Goal: Communication & Community: Answer question/provide support

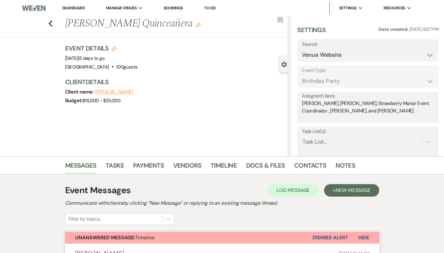
select select "5"
select select "4"
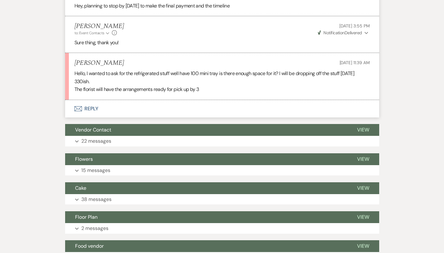
scroll to position [506, 0]
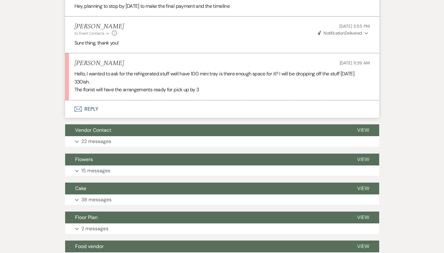
click at [76, 105] on button "Envelope Reply" at bounding box center [222, 108] width 314 height 17
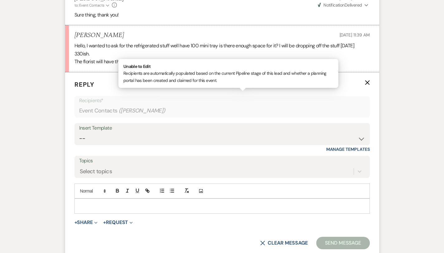
scroll to position [536, 0]
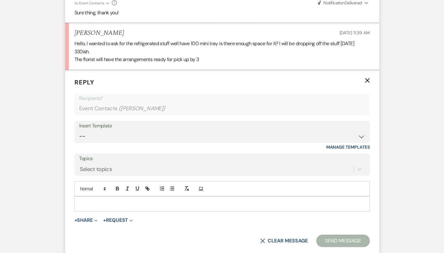
click at [84, 200] on p at bounding box center [221, 203] width 285 height 7
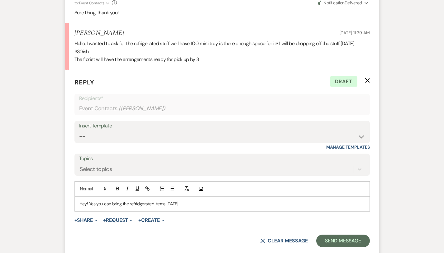
click at [123, 200] on p "Hey! Yes you can bring the refridgerated items [DATE]" at bounding box center [221, 203] width 285 height 7
click at [164, 200] on p "Hey! Yes you can bring the refrigerated items [DATE]" at bounding box center [221, 203] width 285 height 7
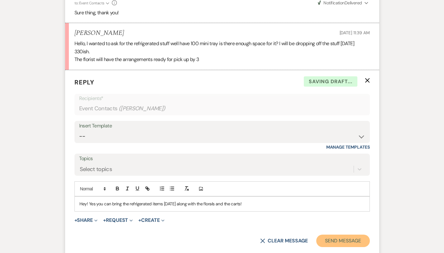
click at [368, 235] on button "Send Message" at bounding box center [342, 241] width 53 height 12
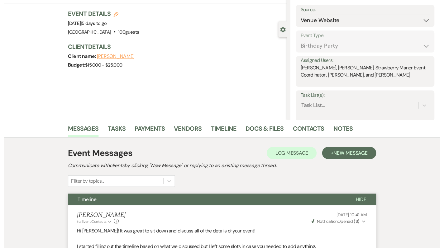
scroll to position [0, 0]
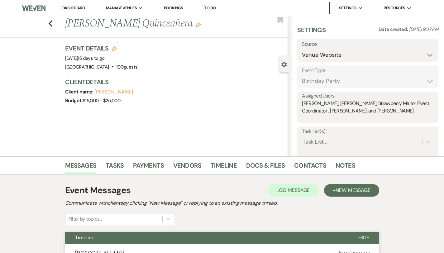
click at [77, 9] on link "Dashboard" at bounding box center [73, 7] width 22 height 5
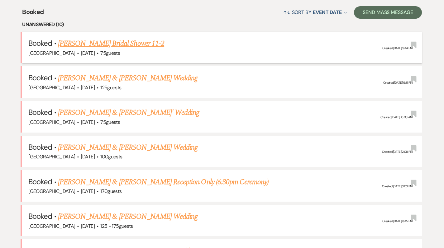
scroll to position [257, 0]
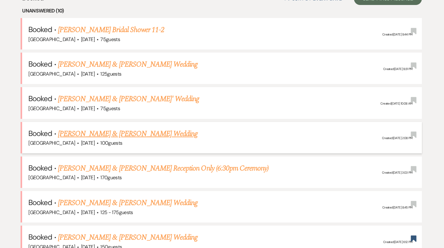
click at [130, 131] on link "[PERSON_NAME] & [PERSON_NAME] Wedding" at bounding box center [128, 133] width 140 height 11
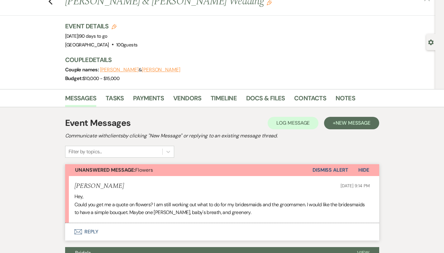
scroll to position [65, 0]
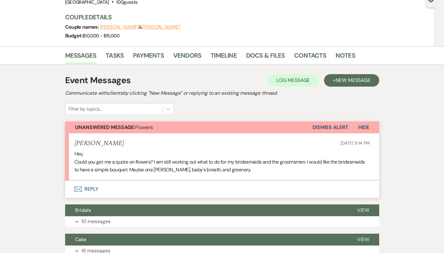
click at [73, 190] on button "Envelope Reply" at bounding box center [222, 188] width 314 height 17
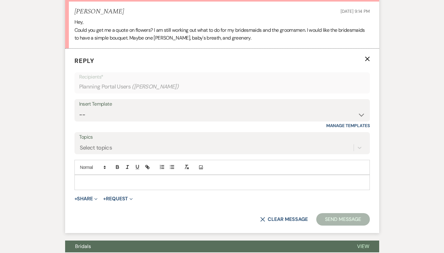
scroll to position [211, 0]
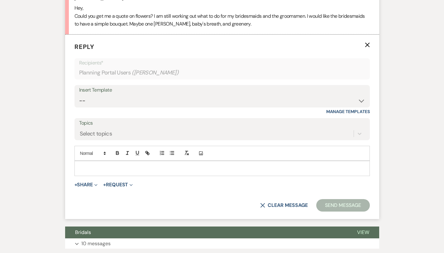
click at [75, 164] on div at bounding box center [222, 168] width 295 height 14
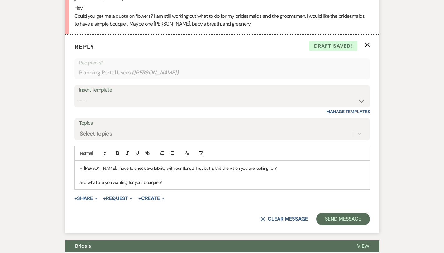
click at [252, 173] on p at bounding box center [221, 175] width 285 height 7
click at [79, 183] on p "and what are you wanting for your bouquet?" at bounding box center [221, 182] width 285 height 7
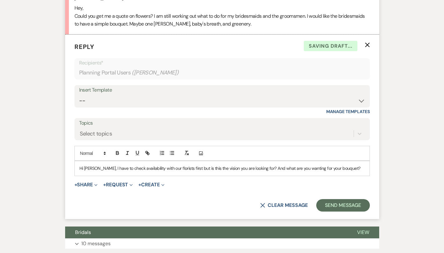
click at [338, 169] on p "Hi [PERSON_NAME], I have to check availability with our florists first but is t…" at bounding box center [221, 168] width 285 height 7
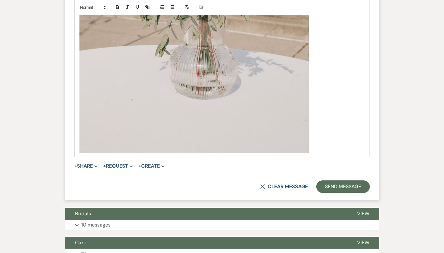
scroll to position [582, 0]
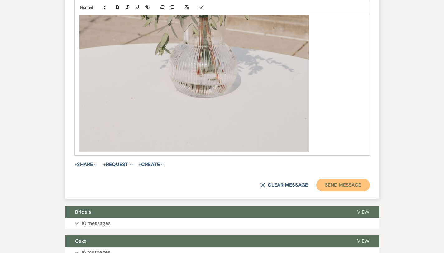
click at [363, 184] on button "Send Message" at bounding box center [342, 185] width 53 height 12
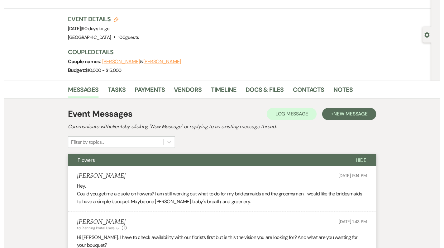
scroll to position [0, 0]
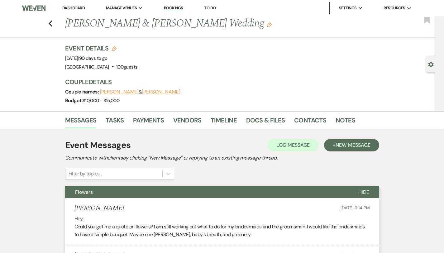
click at [69, 9] on link "Dashboard" at bounding box center [73, 7] width 22 height 5
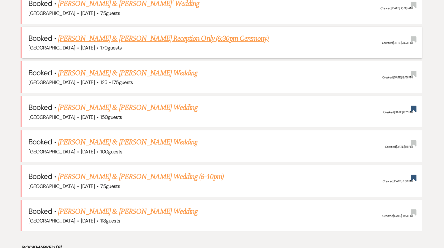
scroll to position [359, 0]
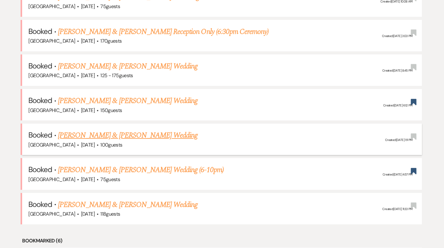
click at [131, 138] on link "[PERSON_NAME] & [PERSON_NAME] Wedding" at bounding box center [128, 135] width 140 height 11
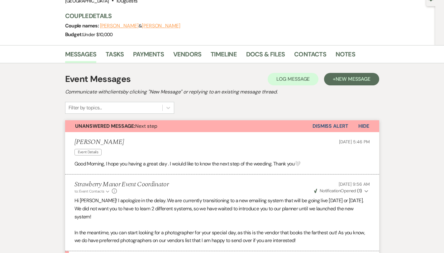
scroll to position [37, 0]
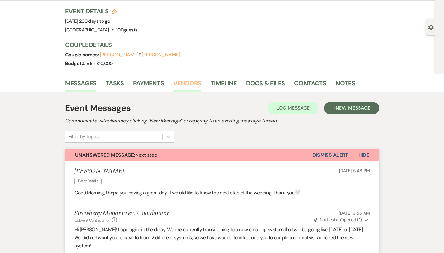
click at [173, 88] on link "Vendors" at bounding box center [187, 85] width 28 height 14
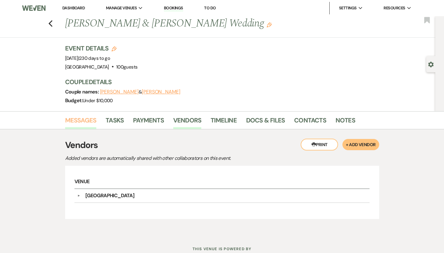
click at [65, 123] on link "Messages" at bounding box center [80, 122] width 31 height 14
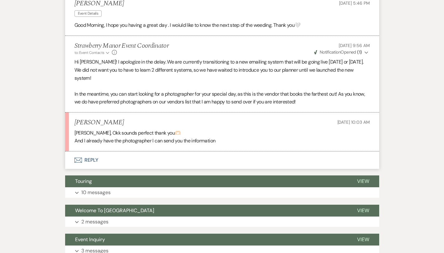
click at [69, 154] on button "Envelope Reply" at bounding box center [222, 159] width 314 height 17
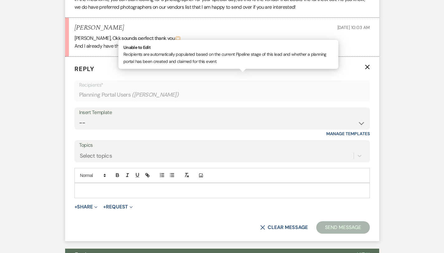
scroll to position [314, 0]
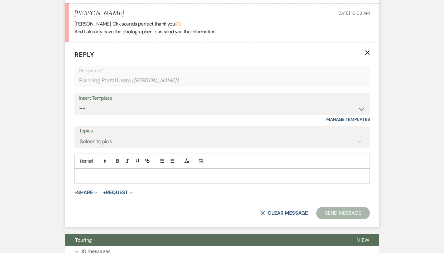
click at [85, 169] on div at bounding box center [222, 176] width 295 height 14
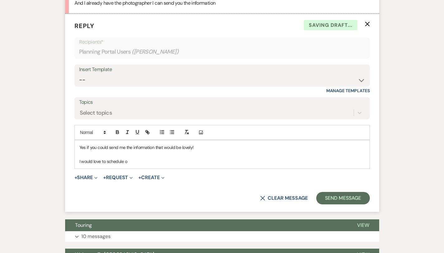
scroll to position [343, 0]
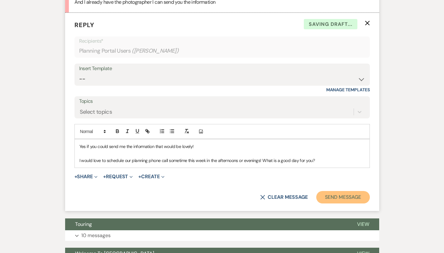
click at [363, 191] on button "Send Message" at bounding box center [342, 197] width 53 height 12
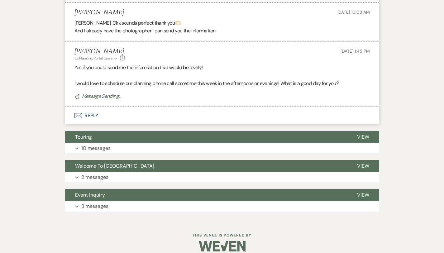
scroll to position [0, 0]
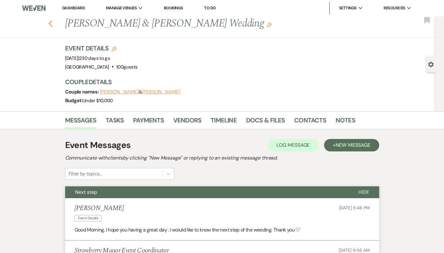
click at [48, 20] on icon "Previous" at bounding box center [50, 23] width 5 height 7
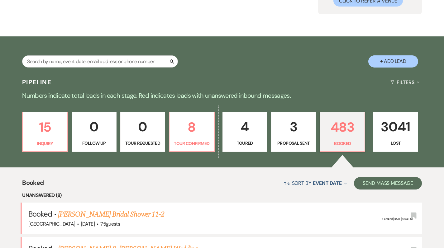
scroll to position [74, 0]
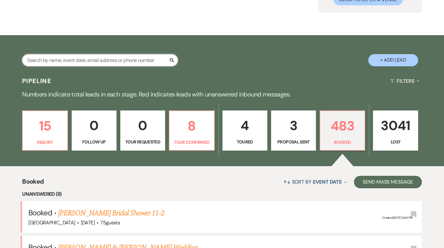
click at [104, 54] on input "text" at bounding box center [100, 60] width 156 height 12
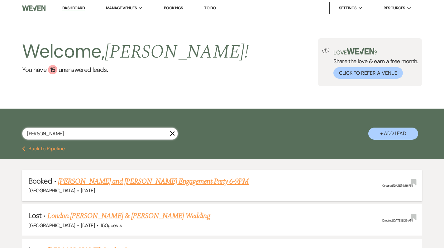
type input "[PERSON_NAME]"
click at [135, 181] on link "[PERSON_NAME] and [PERSON_NAME] Engagement Party 6-9PM" at bounding box center [153, 181] width 191 height 11
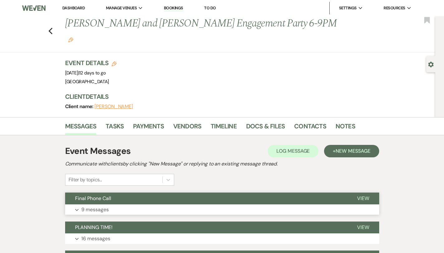
click at [130, 193] on button "Final Phone Call" at bounding box center [206, 199] width 282 height 12
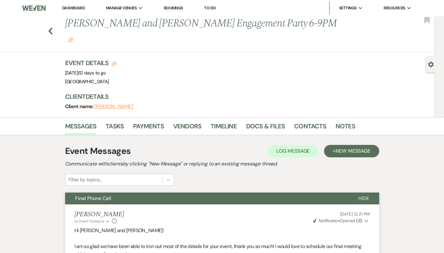
click at [76, 9] on link "Dashboard" at bounding box center [73, 7] width 22 height 5
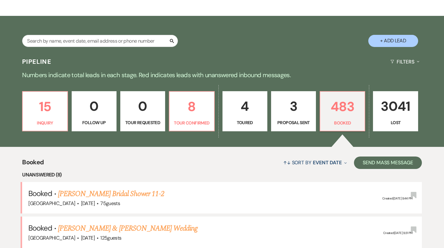
scroll to position [92, 0]
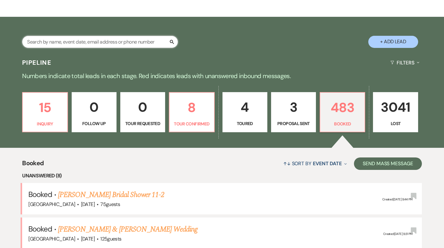
click at [111, 44] on input "text" at bounding box center [100, 42] width 156 height 12
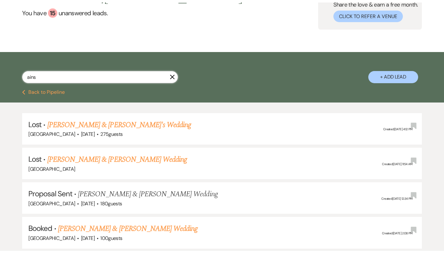
scroll to position [66, 0]
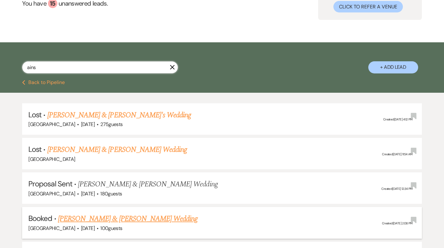
type input "ains"
click at [128, 222] on link "[PERSON_NAME] & [PERSON_NAME] Wedding" at bounding box center [128, 218] width 140 height 11
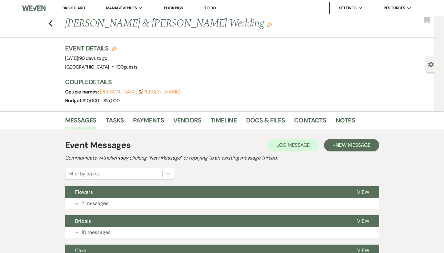
drag, startPoint x: 208, startPoint y: 27, endPoint x: 165, endPoint y: 26, distance: 43.0
click at [165, 26] on h1 "[PERSON_NAME] & [PERSON_NAME] Wedding Edit" at bounding box center [204, 23] width 279 height 15
copy h1 "[PERSON_NAME]"
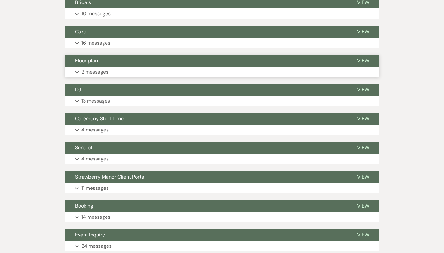
scroll to position [238, 0]
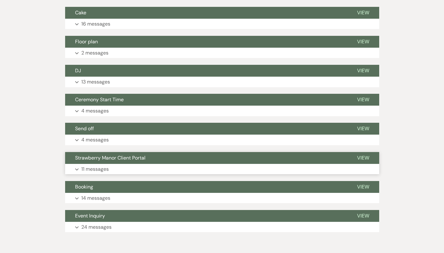
click at [85, 169] on p "11 messages" at bounding box center [94, 169] width 27 height 8
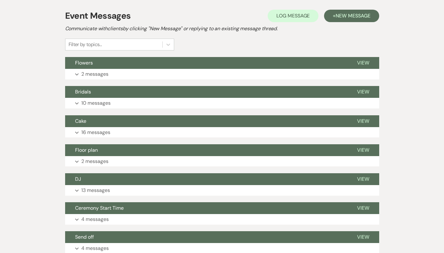
scroll to position [0, 0]
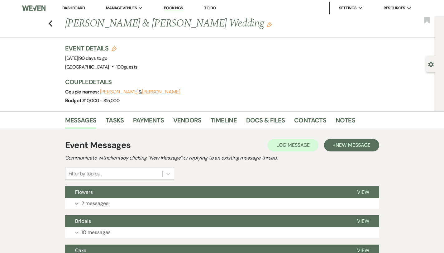
click at [106, 93] on button "[PERSON_NAME]" at bounding box center [119, 91] width 39 height 5
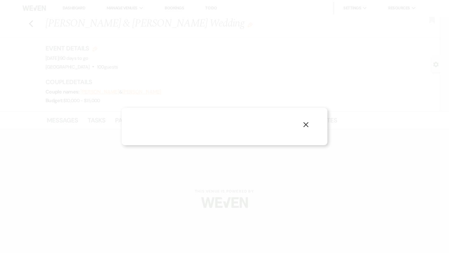
select select "1"
select select "email"
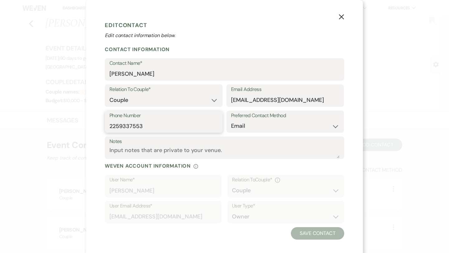
click at [163, 125] on input "2259337553" at bounding box center [163, 126] width 108 height 12
click at [340, 15] on use "button" at bounding box center [341, 16] width 5 height 5
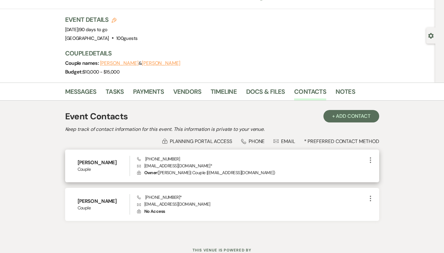
scroll to position [31, 0]
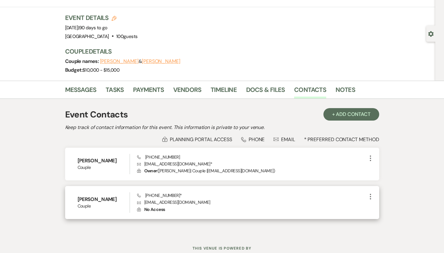
drag, startPoint x: 164, startPoint y: 196, endPoint x: 116, endPoint y: 196, distance: 47.7
click at [116, 196] on div "[PERSON_NAME] Couple Phone [PHONE_NUMBER] * Envelope [EMAIL_ADDRESS][DOMAIN_NAM…" at bounding box center [222, 202] width 314 height 33
click at [155, 198] on span "Phone [PHONE_NUMBER] *" at bounding box center [159, 196] width 45 height 6
drag, startPoint x: 165, startPoint y: 196, endPoint x: 133, endPoint y: 196, distance: 31.5
click at [137, 196] on span "Phone [PHONE_NUMBER] *" at bounding box center [159, 196] width 45 height 6
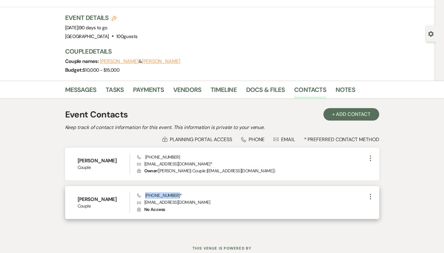
copy span "[PHONE_NUMBER]"
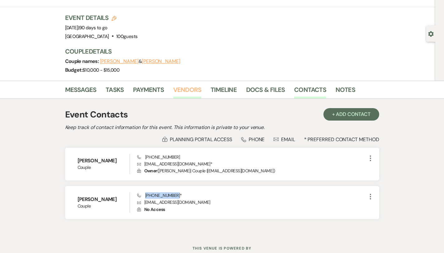
click at [173, 85] on link "Vendors" at bounding box center [187, 92] width 28 height 14
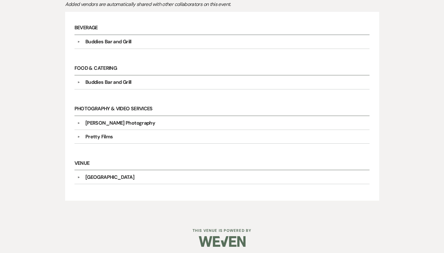
scroll to position [159, 0]
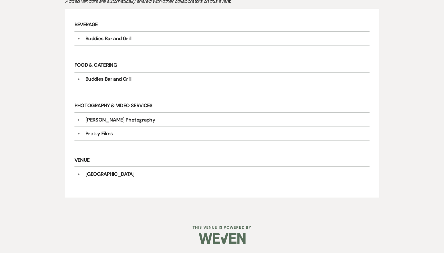
click at [93, 141] on div "▼ Pretty Films Company Contact Information: Phone [PHONE_NUMBER] Rsvp [PERSON_N…" at bounding box center [221, 134] width 295 height 14
click at [93, 135] on div "Pretty Films" at bounding box center [223, 133] width 286 height 7
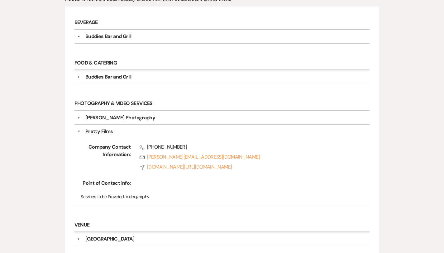
drag, startPoint x: 170, startPoint y: 147, endPoint x: 122, endPoint y: 149, distance: 48.6
click at [122, 149] on div "Company Contact Information: Phone [PHONE_NUMBER] Rsvp [PERSON_NAME][EMAIL_ADDR…" at bounding box center [221, 168] width 289 height 67
drag, startPoint x: 176, startPoint y: 155, endPoint x: 131, endPoint y: 155, distance: 44.6
click at [140, 151] on span "Phone [PHONE_NUMBER]" at bounding box center [246, 146] width 213 height 7
click at [182, 151] on span "Phone [PHONE_NUMBER]" at bounding box center [246, 146] width 213 height 7
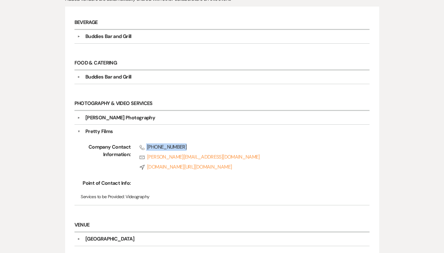
drag, startPoint x: 179, startPoint y: 154, endPoint x: 124, endPoint y: 153, distance: 55.2
click at [140, 151] on span "Phone [PHONE_NUMBER]" at bounding box center [246, 146] width 213 height 7
copy span "[PHONE_NUMBER]"
click at [93, 122] on div "[PERSON_NAME] Photography" at bounding box center [120, 117] width 70 height 7
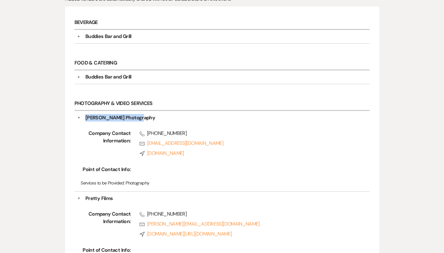
drag, startPoint x: 125, startPoint y: 123, endPoint x: 64, endPoint y: 124, distance: 61.1
click at [80, 122] on div "[PERSON_NAME] Photography" at bounding box center [223, 117] width 286 height 7
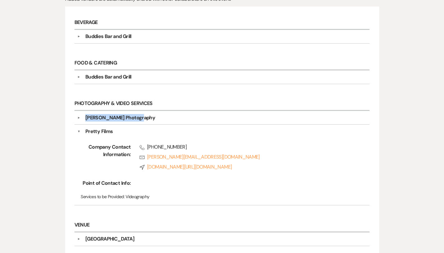
copy div "[PERSON_NAME] Photography"
click at [127, 122] on div "[PERSON_NAME] Photography" at bounding box center [223, 117] width 286 height 7
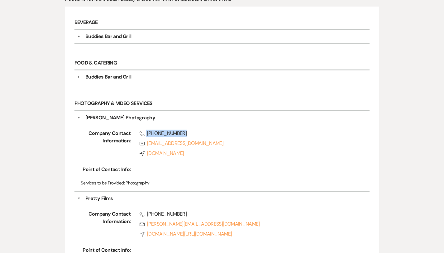
drag, startPoint x: 170, startPoint y: 140, endPoint x: 122, endPoint y: 140, distance: 48.9
click at [140, 137] on span "Phone [PHONE_NUMBER]" at bounding box center [246, 133] width 213 height 7
copy span "[PHONE_NUMBER]"
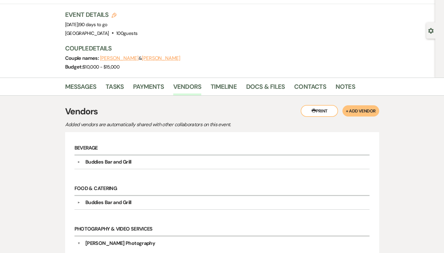
scroll to position [0, 0]
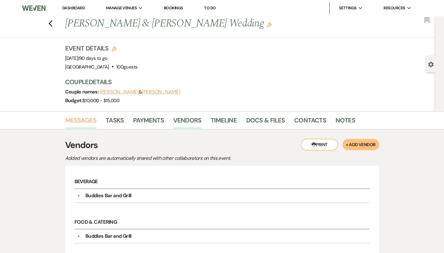
click at [65, 122] on link "Messages" at bounding box center [80, 122] width 31 height 14
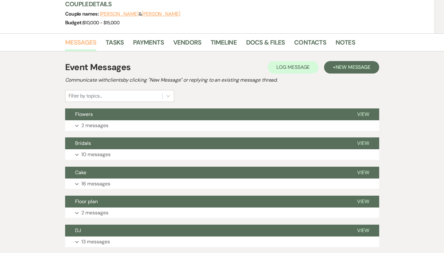
scroll to position [100, 0]
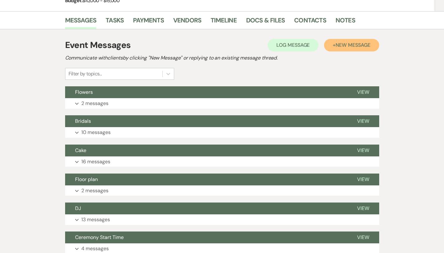
click at [365, 43] on span "New Message" at bounding box center [353, 45] width 35 height 7
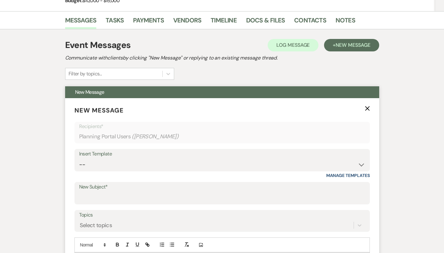
click at [144, 171] on div "Insert Template -- Weven Planning Portal Introduction (Booked Events) Private P…" at bounding box center [221, 163] width 295 height 29
click at [143, 165] on select "-- Weven Planning Portal Introduction (Booked Events) Private Party Inquiry Res…" at bounding box center [222, 165] width 286 height 12
select select "1438"
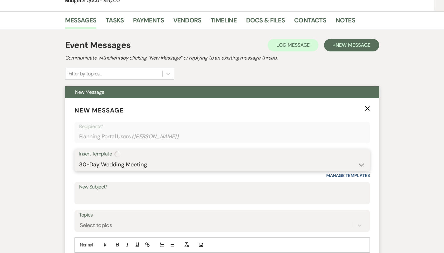
type input "It's Crunch Time!!!"
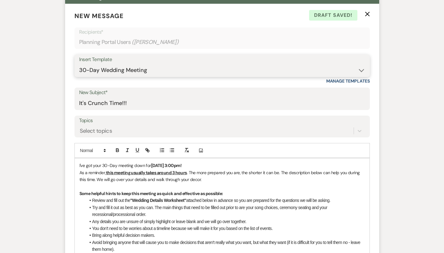
scroll to position [165, 0]
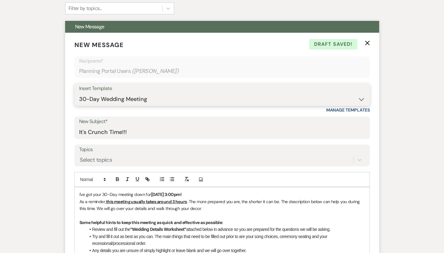
click at [131, 97] on select "-- Weven Planning Portal Introduction (Booked Events) Private Party Inquiry Res…" at bounding box center [222, 99] width 286 height 12
select select "3663"
type input "The final countdown to your wedding day!!!"
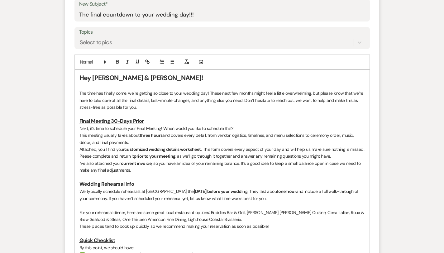
scroll to position [287, 0]
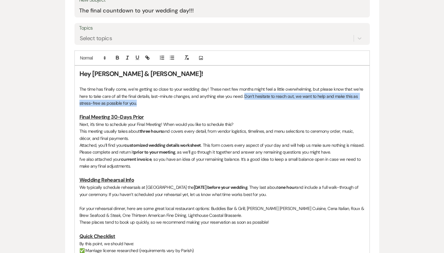
drag, startPoint x: 180, startPoint y: 96, endPoint x: 437, endPoint y: 99, distance: 257.4
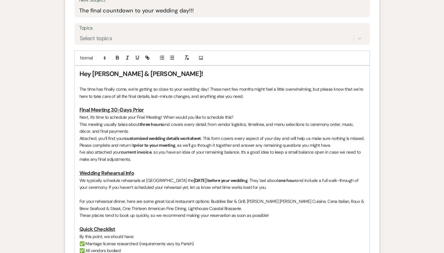
scroll to position [318, 0]
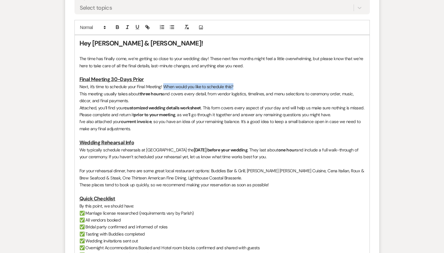
drag, startPoint x: 218, startPoint y: 84, endPoint x: 144, endPoint y: 89, distance: 74.3
click at [144, 89] on p "Next, it’s time to schedule your Final Meeting! When would you like to schedule…" at bounding box center [221, 86] width 285 height 7
click at [140, 94] on strong "three hours" at bounding box center [151, 94] width 23 height 6
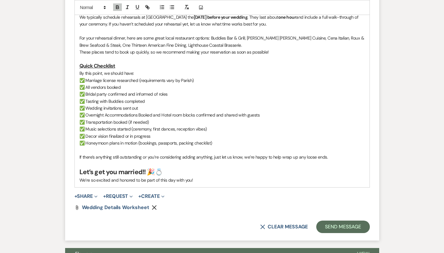
scroll to position [451, 0]
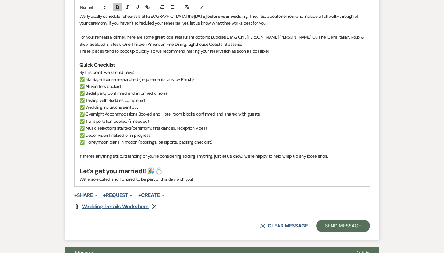
click at [82, 203] on span "Wedding Details Worksheet" at bounding box center [115, 206] width 67 height 7
click at [152, 204] on icon "Remove" at bounding box center [154, 206] width 5 height 5
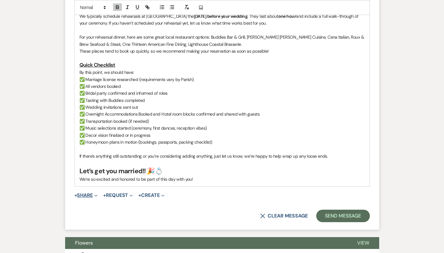
click at [74, 193] on button "+ Share Expand" at bounding box center [85, 195] width 23 height 5
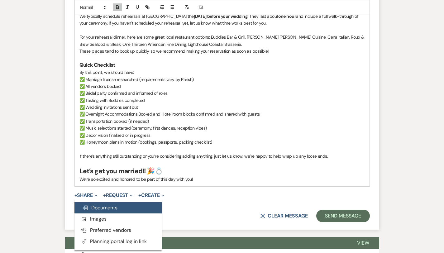
click at [82, 204] on span "Doc Upload Documents" at bounding box center [100, 207] width 36 height 7
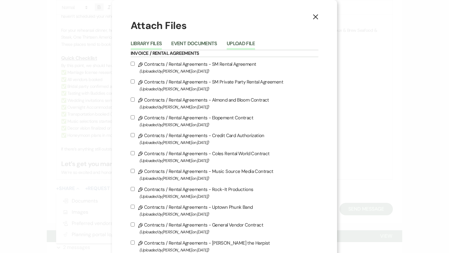
click at [235, 43] on button "Upload File" at bounding box center [241, 45] width 28 height 9
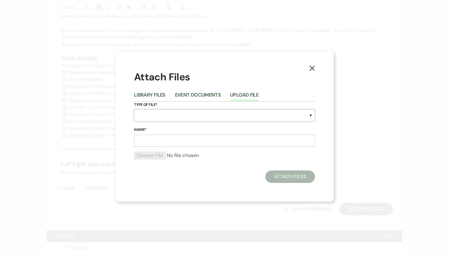
click at [188, 112] on select "Special Event Insurance Vendor Certificate of Insurance Contracts / Rental Agre…" at bounding box center [224, 115] width 181 height 12
select select "0"
click at [160, 144] on input "Name*" at bounding box center [224, 141] width 181 height 12
type input "wedding details worksheet"
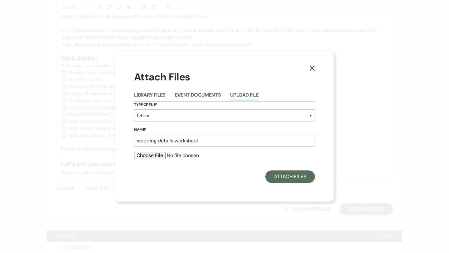
click at [149, 153] on input "file" at bounding box center [224, 155] width 181 height 7
type input "C:\fakepath\[PERSON_NAME] wedding details .pdf"
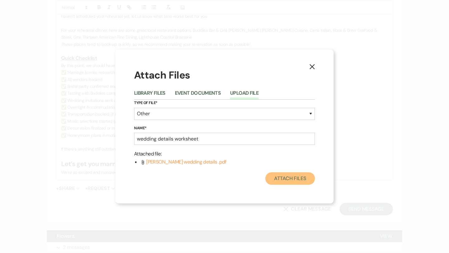
click at [288, 180] on button "Attach Files" at bounding box center [290, 178] width 50 height 12
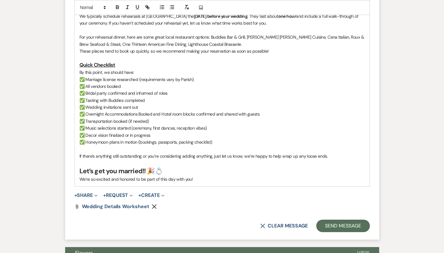
click at [74, 192] on span "+ Share Expand Doc Upload Documents Add Photo Images Pref Vendors Preferred ven…" at bounding box center [85, 195] width 23 height 7
click at [74, 193] on button "+ Share Expand" at bounding box center [85, 195] width 23 height 5
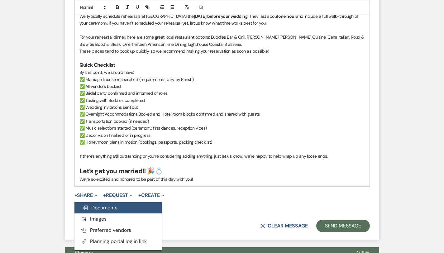
click at [82, 204] on span "Doc Upload Documents" at bounding box center [100, 207] width 36 height 7
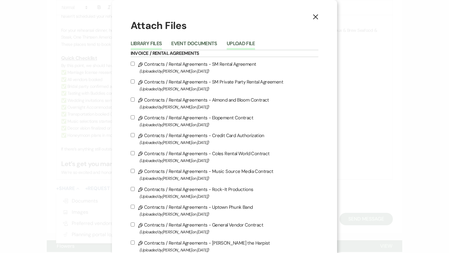
click at [242, 44] on button "Upload File" at bounding box center [241, 45] width 28 height 9
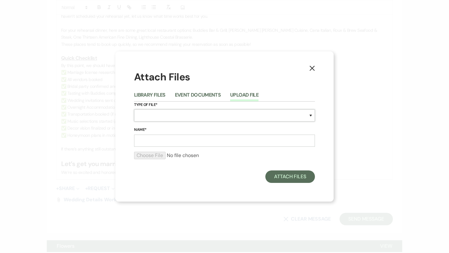
click at [187, 117] on select "Special Event Insurance Vendor Certificate of Insurance Contracts / Rental Agre…" at bounding box center [224, 115] width 181 height 12
select select "0"
click at [153, 143] on input "Name*" at bounding box center [224, 141] width 181 height 12
type input "Invoice 3169"
click at [146, 155] on input "file" at bounding box center [224, 155] width 181 height 7
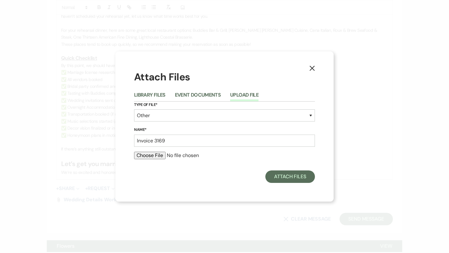
type input "C:\fakepath\Invoice 3169.pdf"
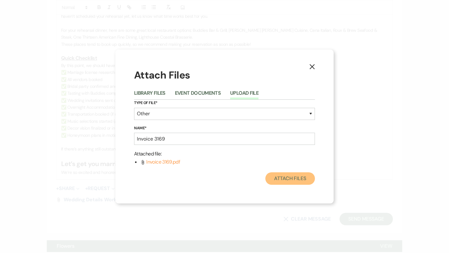
click at [286, 182] on button "Attach Files" at bounding box center [290, 178] width 50 height 12
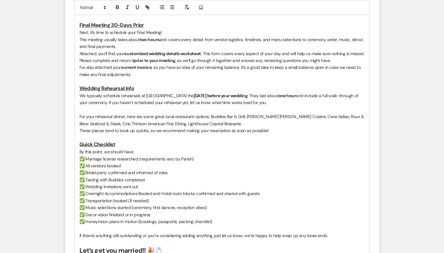
scroll to position [369, 0]
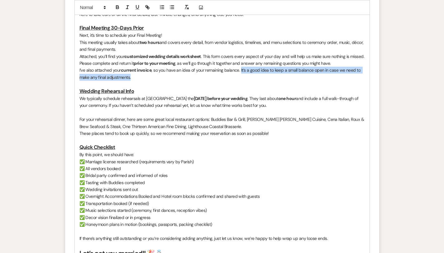
click at [220, 68] on p "I’ve also attached your current invoice , so you have an idea of your remaining…" at bounding box center [221, 74] width 285 height 14
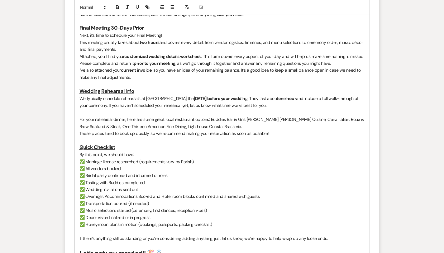
click at [203, 81] on h3 at bounding box center [221, 84] width 285 height 7
drag, startPoint x: 218, startPoint y: 100, endPoint x: 51, endPoint y: 85, distance: 167.4
click at [65, 85] on form "New Message X Draft Recipients* Planning Portal Users ( [PERSON_NAME] ) Insert …" at bounding box center [222, 80] width 314 height 503
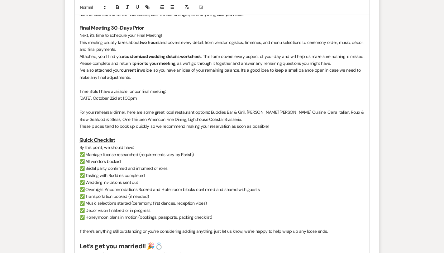
click at [153, 88] on p "Time Slots I have available for our final meeting:" at bounding box center [221, 91] width 285 height 7
click at [115, 9] on icon "button" at bounding box center [118, 7] width 6 height 6
click at [125, 7] on icon "button" at bounding box center [128, 7] width 6 height 6
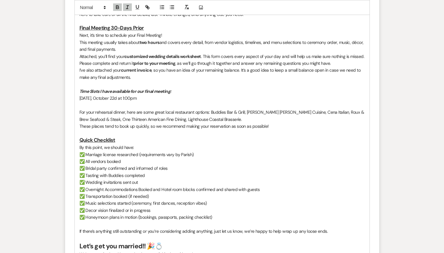
click at [137, 95] on p "[DATE], October 22d at 1:00pm" at bounding box center [221, 98] width 285 height 7
click at [75, 92] on div "Hey [PERSON_NAME] & [PERSON_NAME]! The time has finally come, we’re getting so …" at bounding box center [222, 123] width 295 height 278
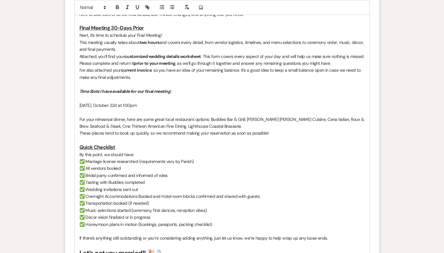
click at [79, 95] on p at bounding box center [221, 98] width 285 height 7
click at [79, 109] on p at bounding box center [221, 112] width 285 height 7
click at [75, 90] on div "Hey [PERSON_NAME] & [PERSON_NAME]! The time has finally come, we’re getting so …" at bounding box center [222, 126] width 295 height 284
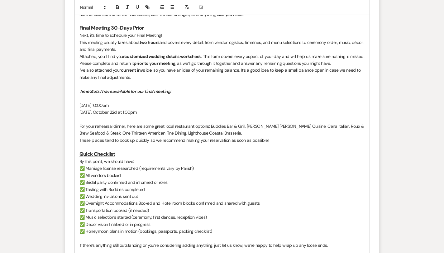
click at [79, 95] on p at bounding box center [221, 98] width 285 height 7
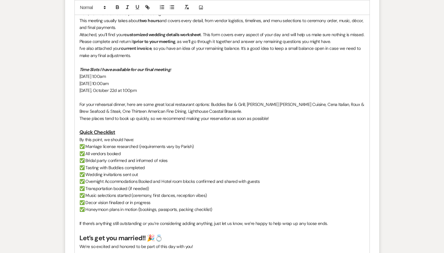
scroll to position [397, 0]
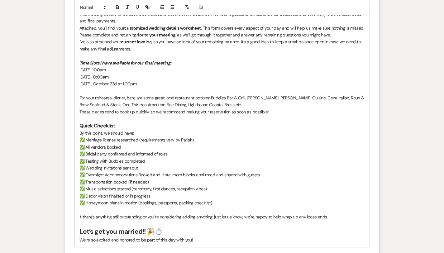
click at [136, 144] on p "✅ All vendors booked" at bounding box center [221, 147] width 285 height 7
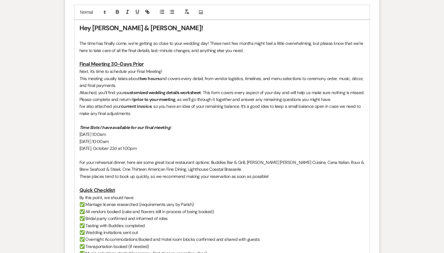
scroll to position [329, 0]
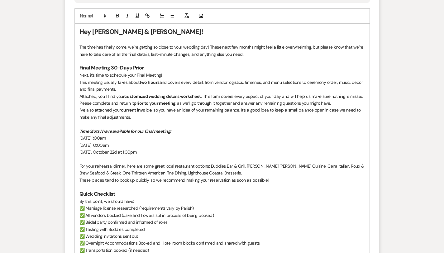
click at [150, 128] on em "Time Slots I have available for our final meeting:" at bounding box center [125, 131] width 92 height 6
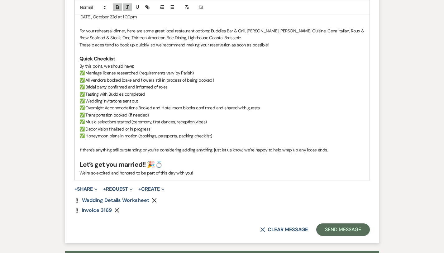
scroll to position [468, 0]
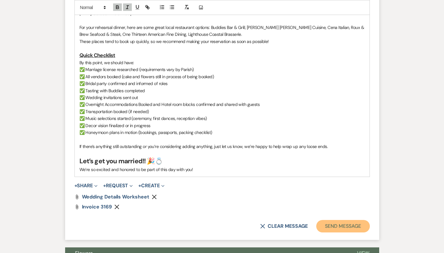
click at [350, 220] on button "Send Message" at bounding box center [342, 226] width 53 height 12
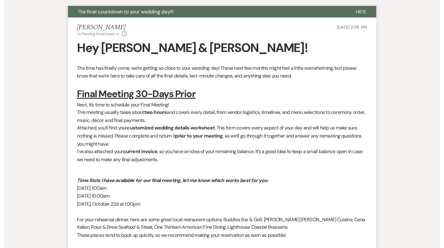
scroll to position [0, 0]
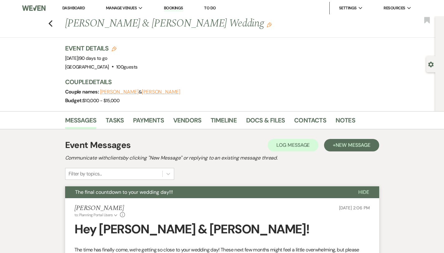
click at [74, 9] on link "Dashboard" at bounding box center [73, 7] width 22 height 5
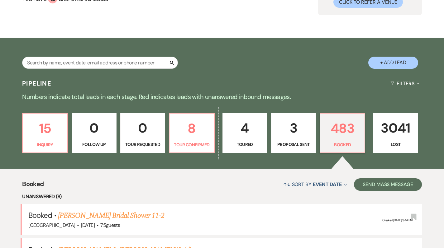
scroll to position [48, 0]
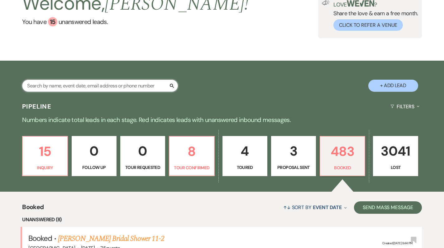
click at [107, 90] on input "text" at bounding box center [100, 86] width 156 height 12
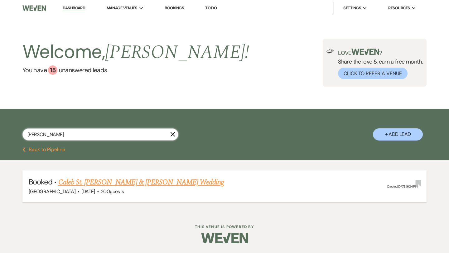
type input "[PERSON_NAME]"
click at [86, 183] on link "Caleb St. [PERSON_NAME] & [PERSON_NAME] Wedding" at bounding box center [141, 182] width 166 height 11
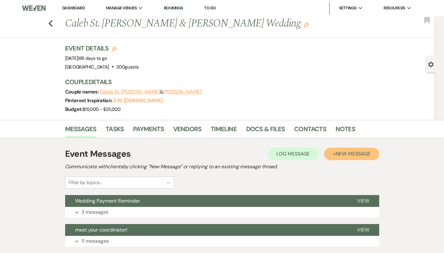
click at [353, 155] on button "+ New Message" at bounding box center [351, 154] width 55 height 12
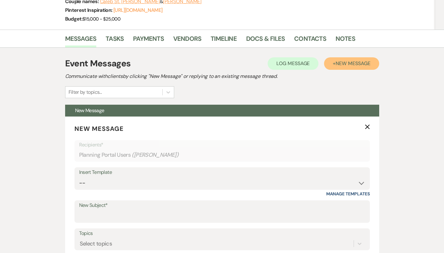
scroll to position [125, 0]
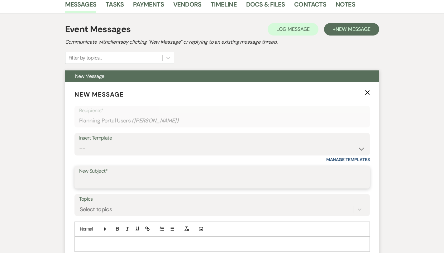
click at [87, 178] on input "New Subject*" at bounding box center [222, 182] width 286 height 12
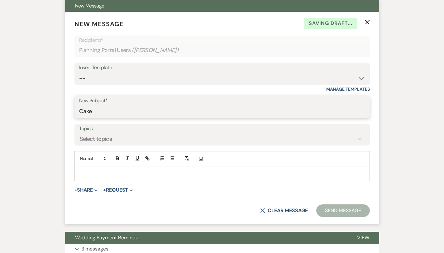
scroll to position [202, 0]
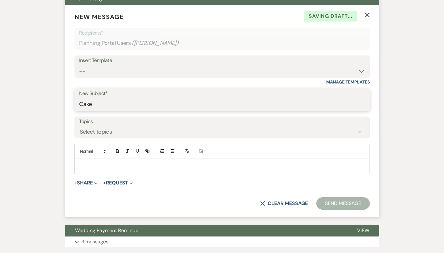
type input "Cake"
click at [84, 170] on div at bounding box center [222, 166] width 295 height 14
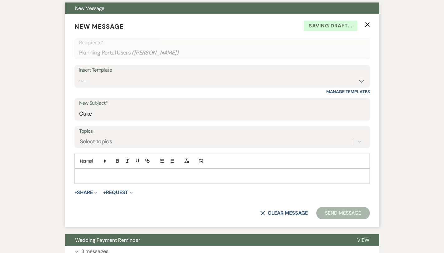
scroll to position [192, 0]
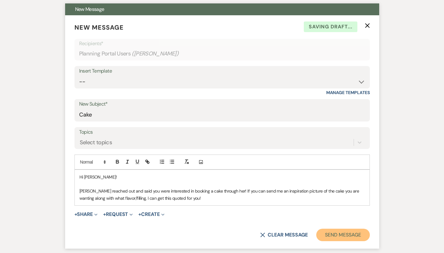
click at [351, 229] on button "Send Message" at bounding box center [342, 235] width 53 height 12
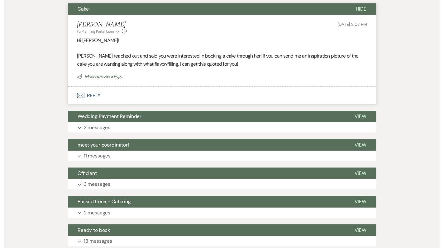
scroll to position [0, 0]
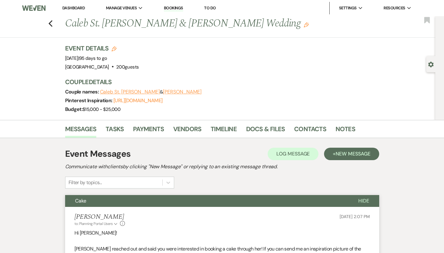
click at [71, 6] on link "Dashboard" at bounding box center [73, 7] width 22 height 5
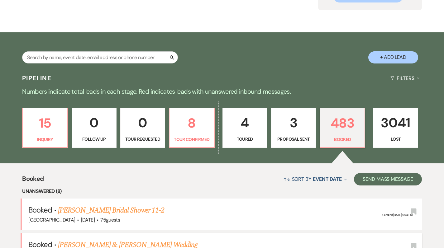
scroll to position [78, 0]
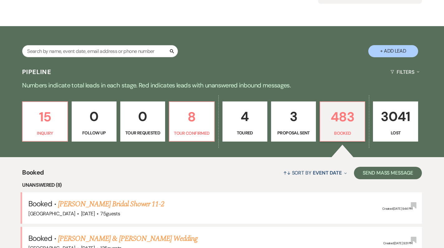
scroll to position [77, 0]
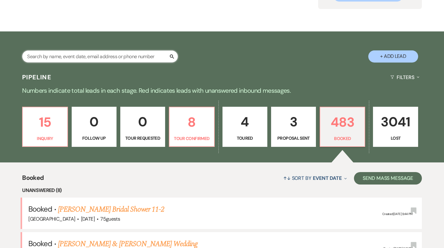
click at [100, 60] on input "text" at bounding box center [100, 56] width 156 height 12
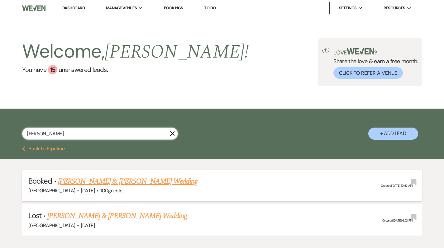
type input "croop"
click at [82, 178] on link "[PERSON_NAME] & [PERSON_NAME] Wedding" at bounding box center [128, 181] width 140 height 11
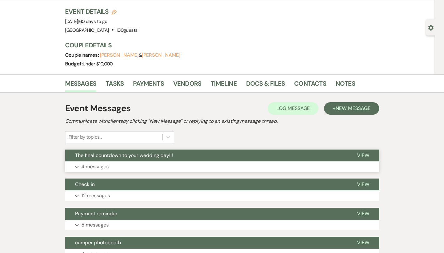
click at [81, 164] on p "4 messages" at bounding box center [94, 167] width 27 height 8
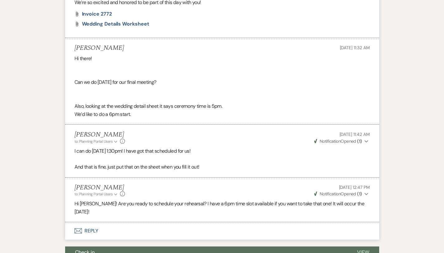
scroll to position [603, 0]
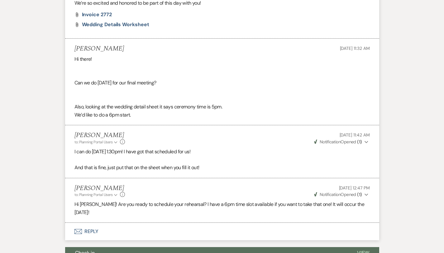
click at [71, 206] on li "Holly Guthrie to: Planning Portal Users Expand Info Aug 18, 2025, 12:47 PM Weve…" at bounding box center [222, 200] width 314 height 45
click at [65, 223] on button "Envelope Reply" at bounding box center [222, 231] width 314 height 17
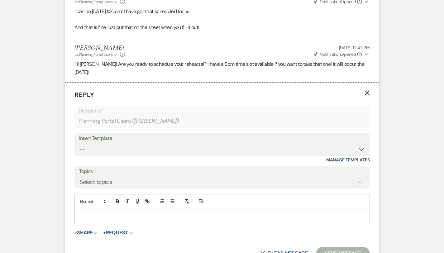
scroll to position [742, 0]
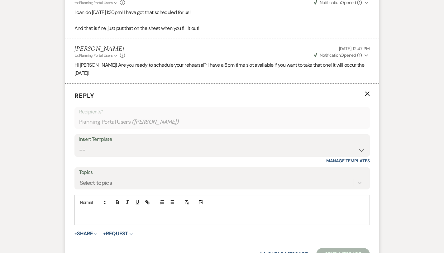
click at [75, 210] on div at bounding box center [222, 217] width 295 height 14
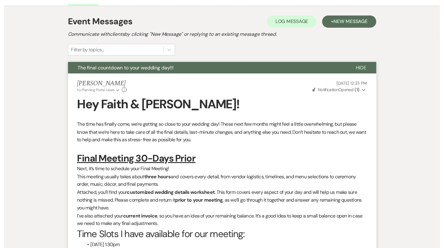
scroll to position [0, 0]
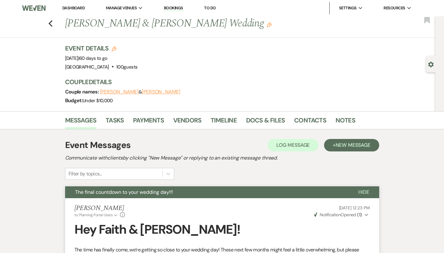
click at [67, 7] on link "Dashboard" at bounding box center [73, 7] width 22 height 5
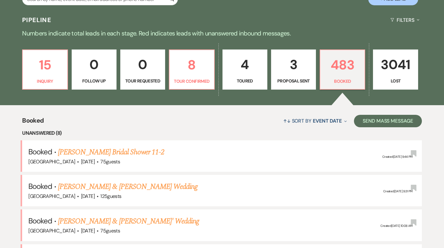
scroll to position [139, 0]
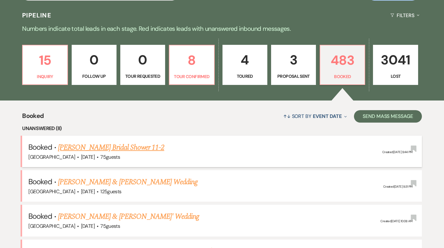
click at [97, 149] on link "[PERSON_NAME] Bridal Shower 11-2" at bounding box center [111, 147] width 106 height 11
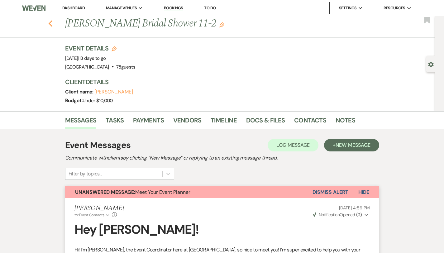
click at [48, 25] on use "button" at bounding box center [50, 23] width 4 height 7
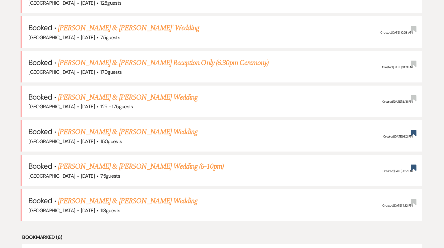
scroll to position [328, 0]
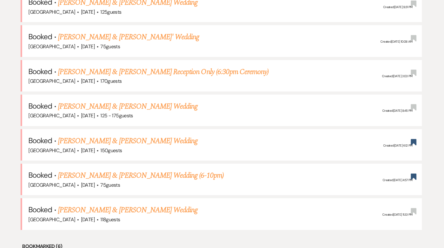
scroll to position [323, 0]
